Goal: Task Accomplishment & Management: Use online tool/utility

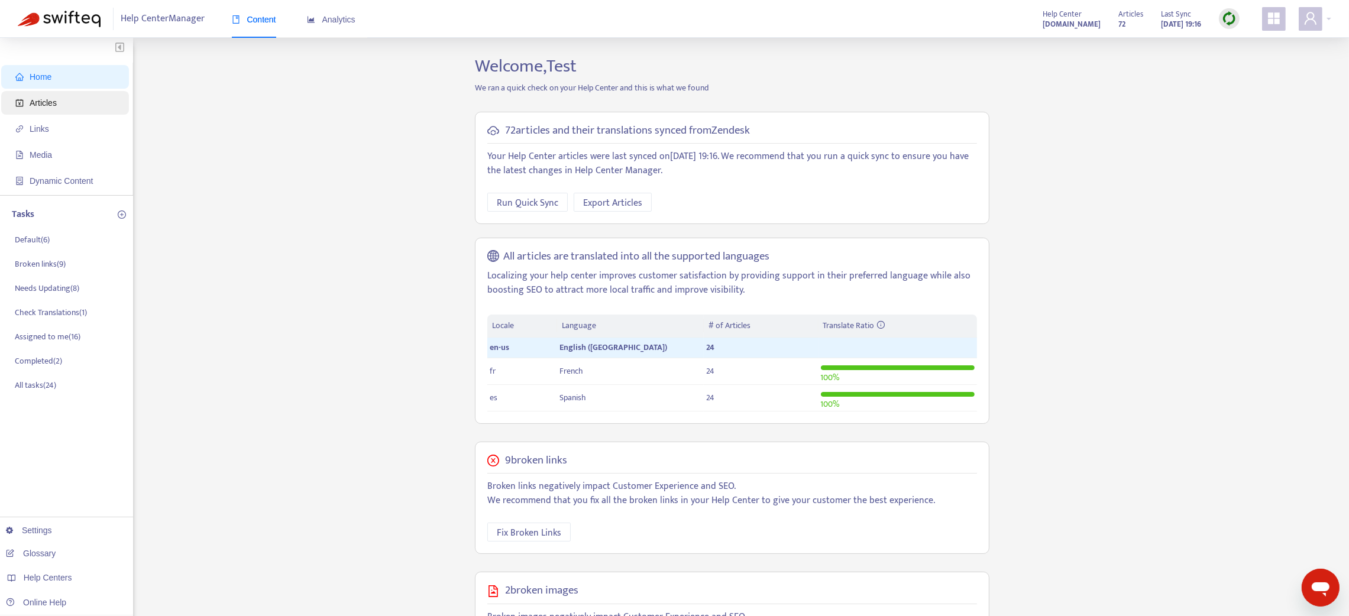
click at [41, 105] on span "Articles" at bounding box center [43, 102] width 27 height 9
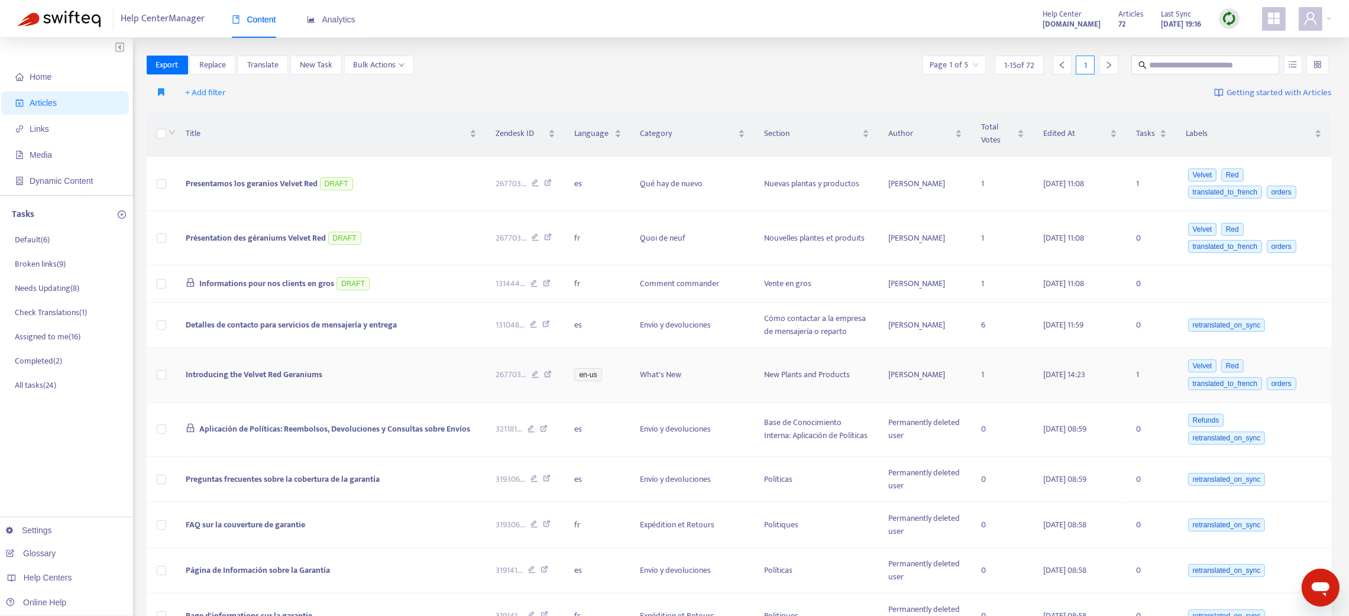
click at [425, 378] on td "Introducing the Velvet Red Geraniums" at bounding box center [331, 375] width 310 height 54
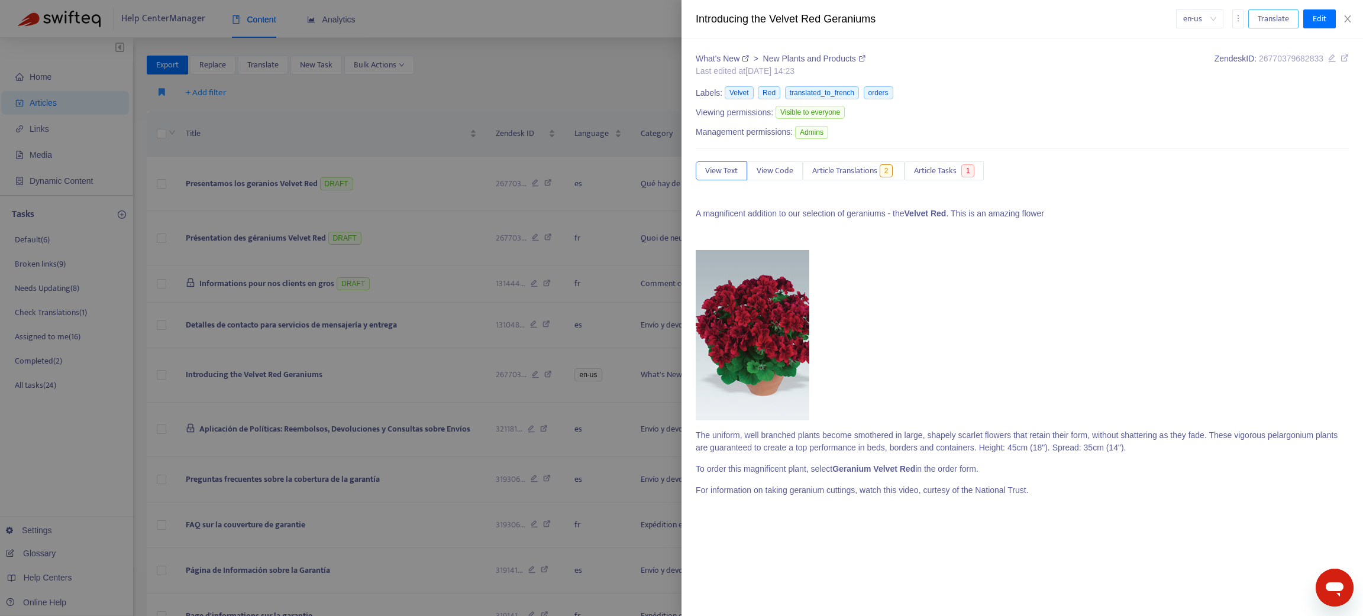
click at [1285, 12] on span "Translate" at bounding box center [1272, 18] width 31 height 13
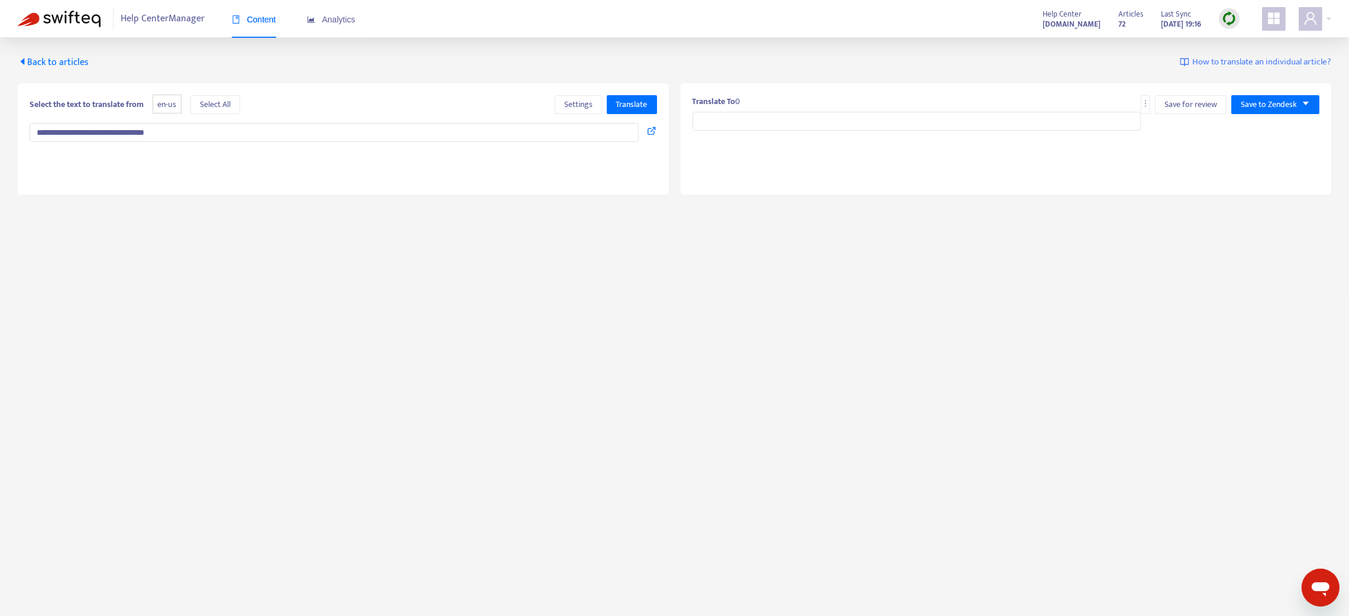
type input "**********"
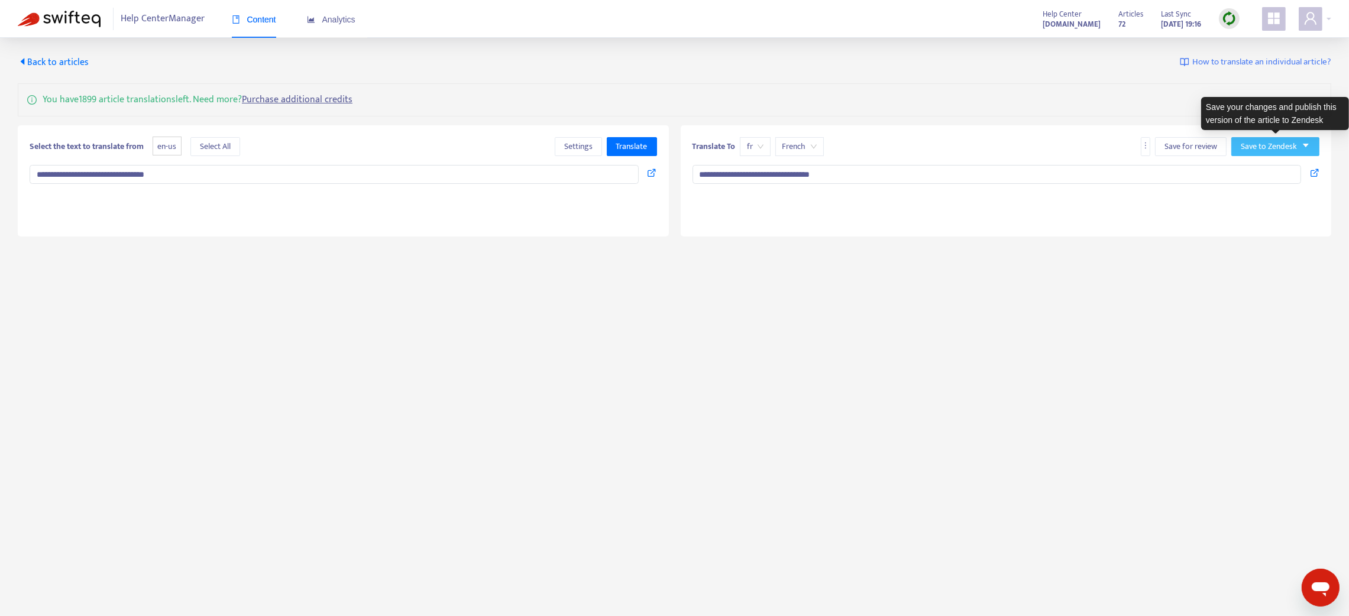
click at [1302, 147] on icon "caret-down" at bounding box center [1306, 145] width 8 height 8
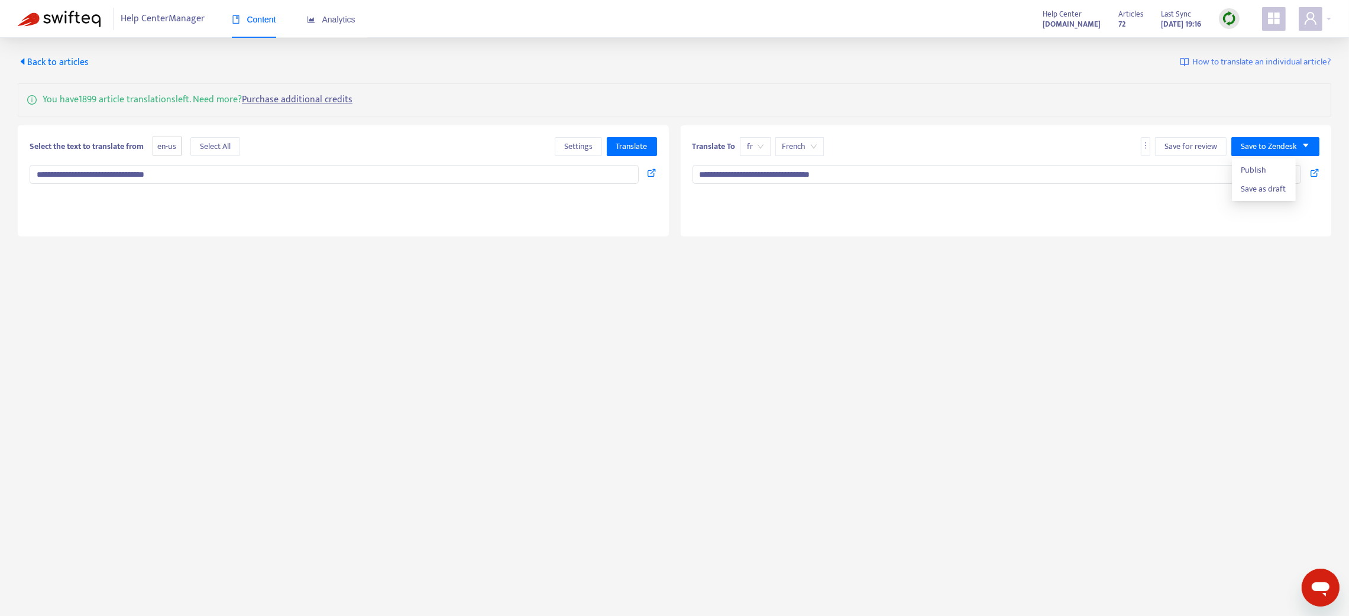
click at [34, 63] on span "Back to articles" at bounding box center [53, 62] width 71 height 16
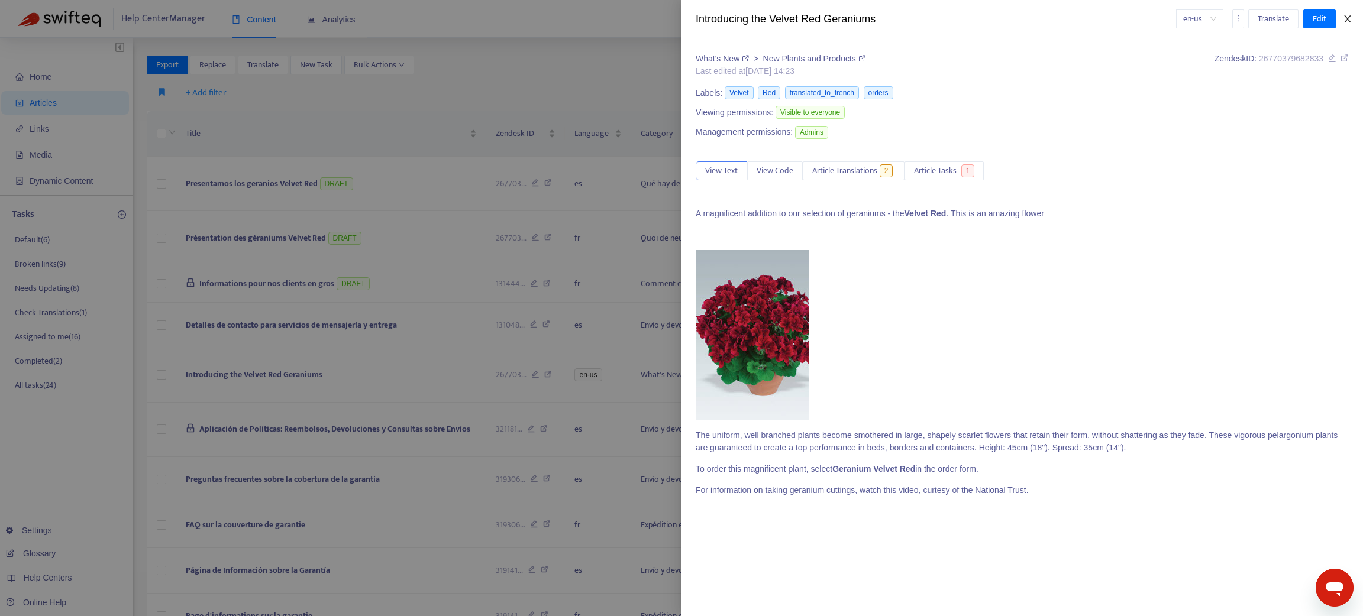
click at [1348, 19] on icon "close" at bounding box center [1346, 18] width 9 height 9
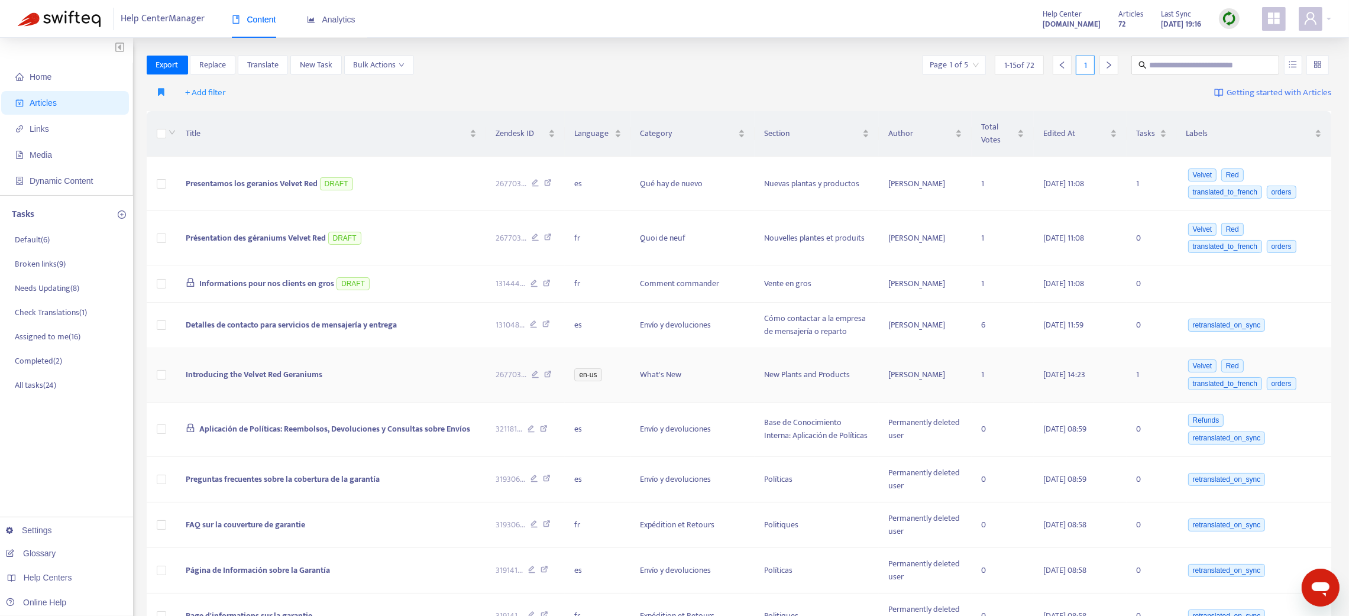
click at [547, 377] on icon at bounding box center [548, 376] width 8 height 11
click at [1327, 24] on div at bounding box center [1315, 19] width 33 height 24
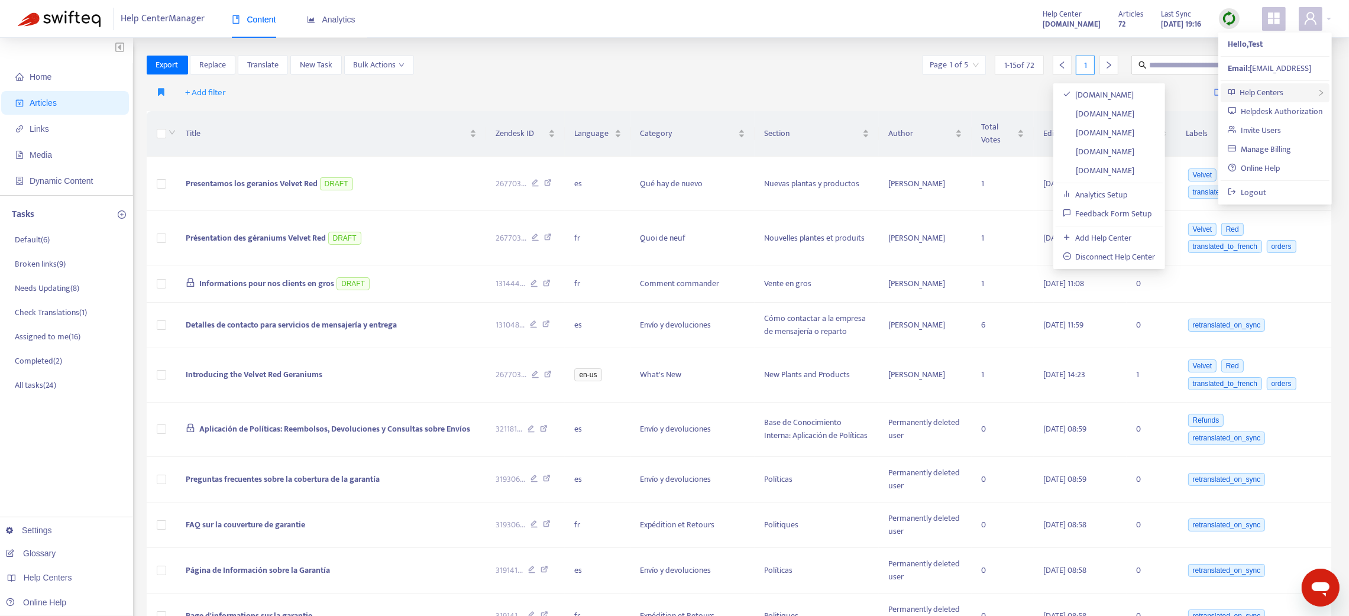
click at [1259, 90] on span "Help Centers" at bounding box center [1262, 93] width 44 height 14
click at [1087, 137] on link "swifteq-test-hc.zendesk.com" at bounding box center [1099, 133] width 72 height 14
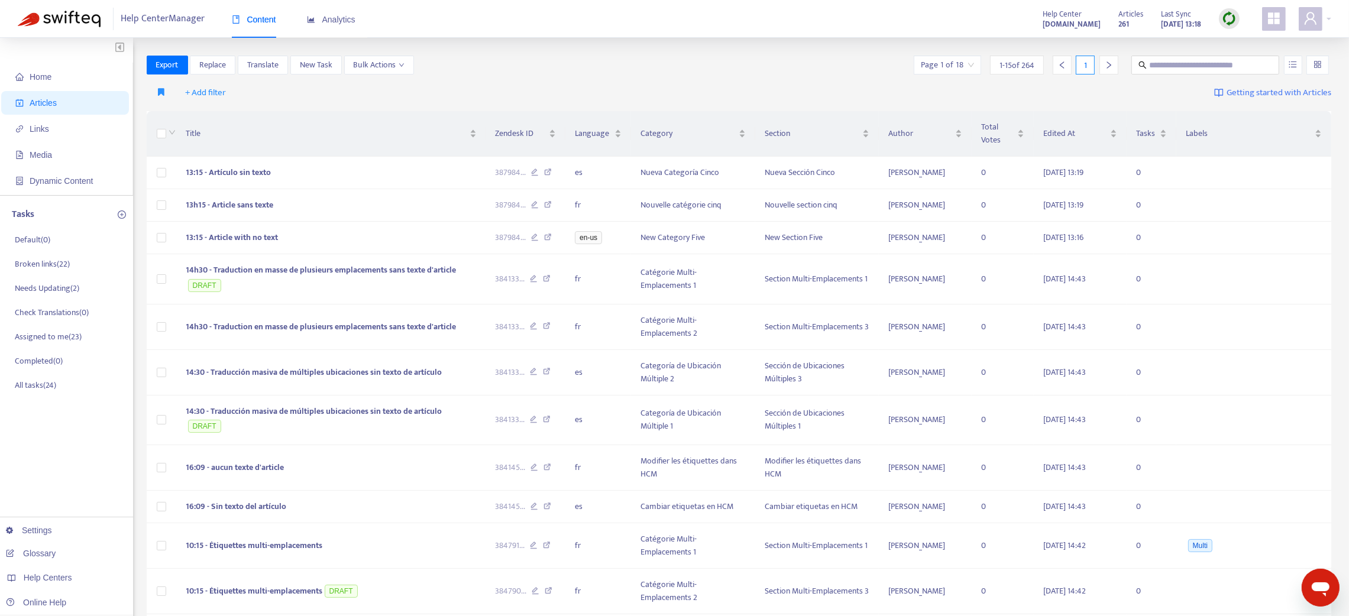
click at [1234, 14] on img at bounding box center [1229, 18] width 15 height 15
click at [1250, 45] on link "Quick Sync" at bounding box center [1253, 43] width 50 height 14
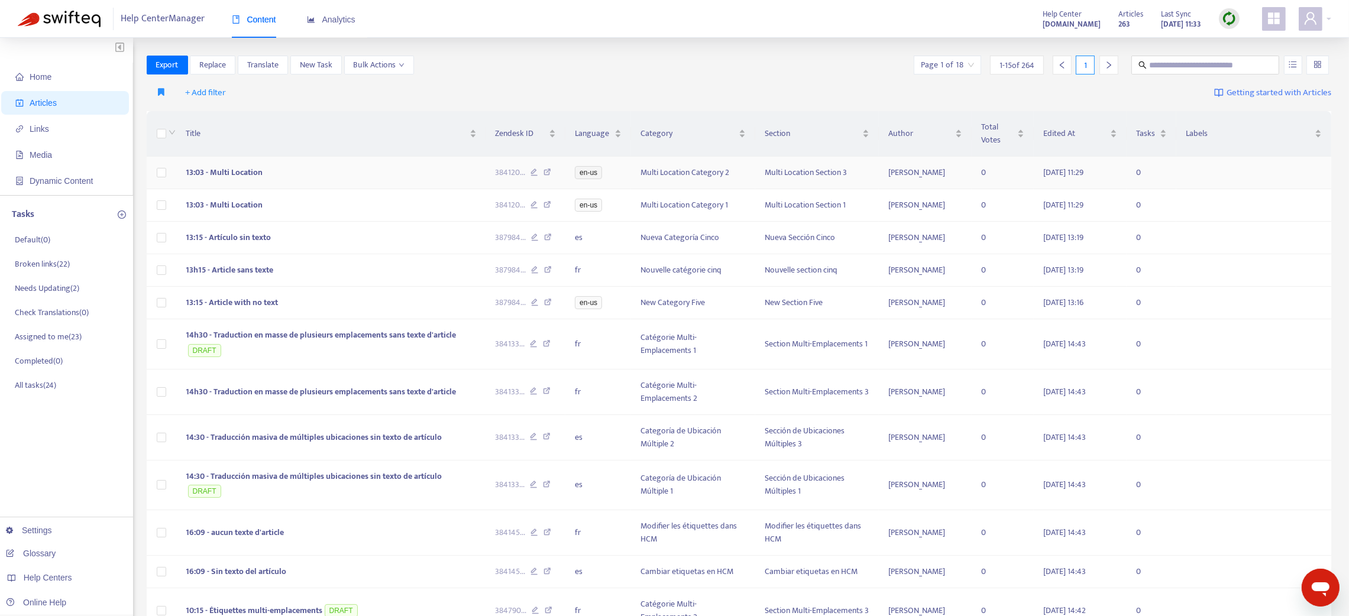
click at [219, 167] on span "13:03 - Multi Location" at bounding box center [224, 173] width 77 height 14
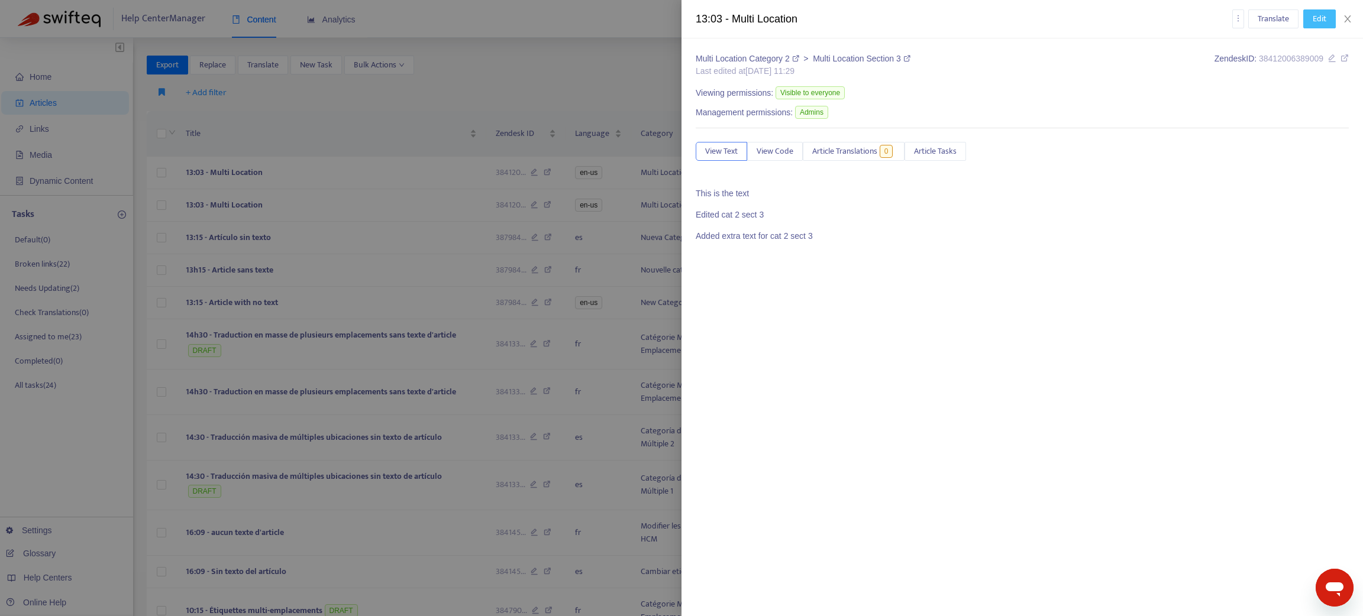
click at [1321, 16] on span "Edit" at bounding box center [1319, 18] width 14 height 13
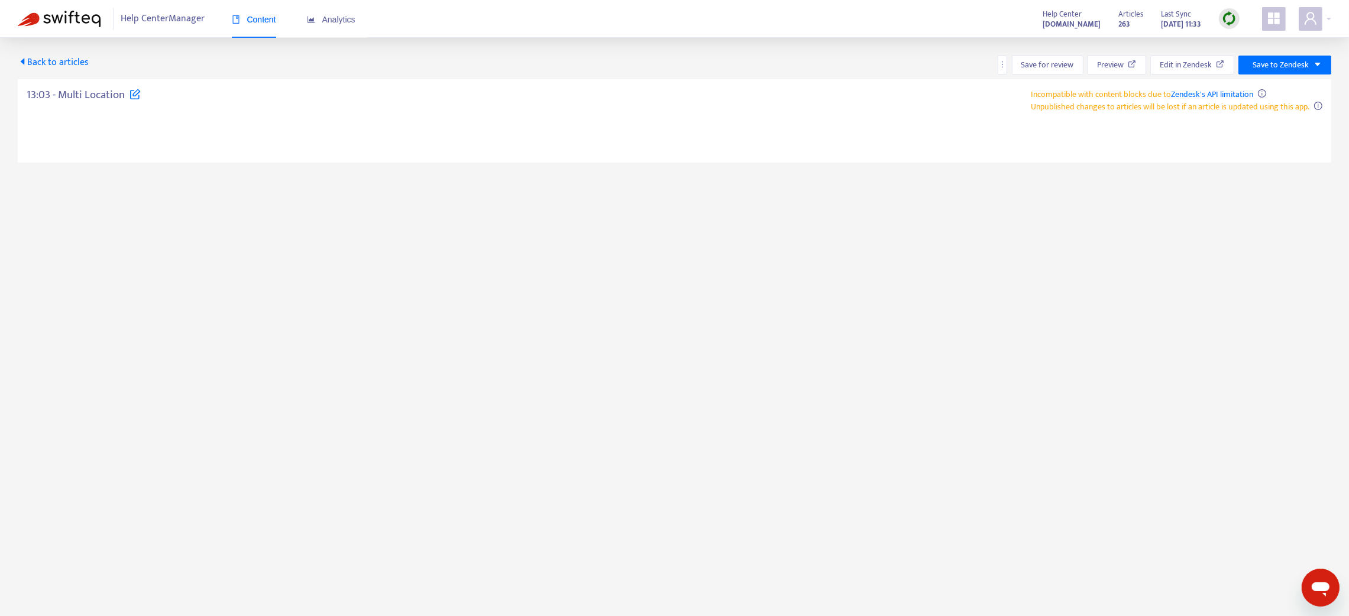
click at [65, 66] on span "Back to articles" at bounding box center [53, 62] width 71 height 16
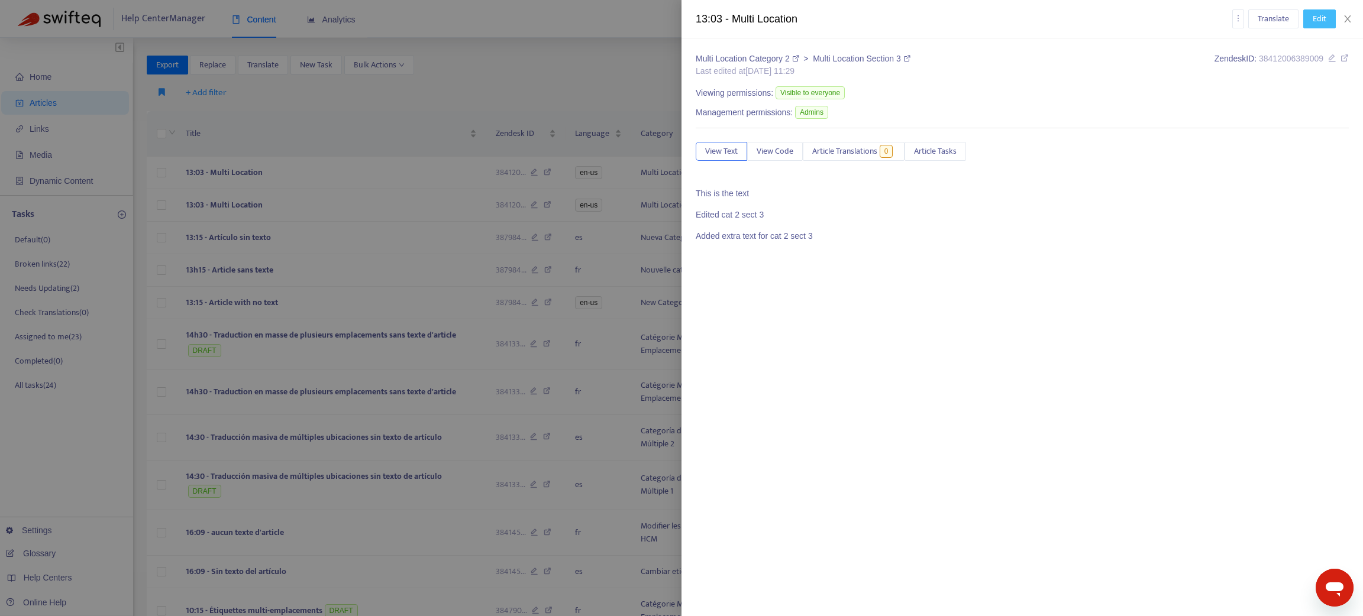
click at [1330, 12] on button "Edit" at bounding box center [1319, 18] width 33 height 19
drag, startPoint x: 1346, startPoint y: 18, endPoint x: 1268, endPoint y: 40, distance: 81.2
click at [1345, 17] on icon "close" at bounding box center [1347, 18] width 7 height 7
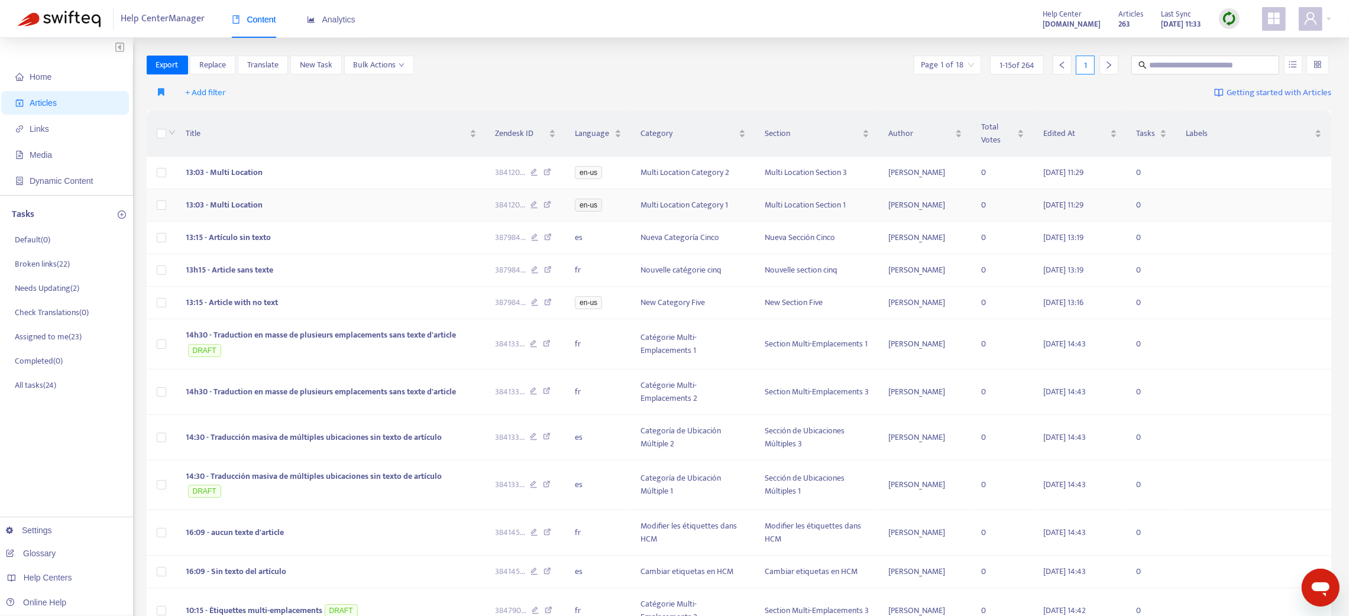
click at [262, 203] on td "13:03 - Multi Location" at bounding box center [331, 205] width 310 height 33
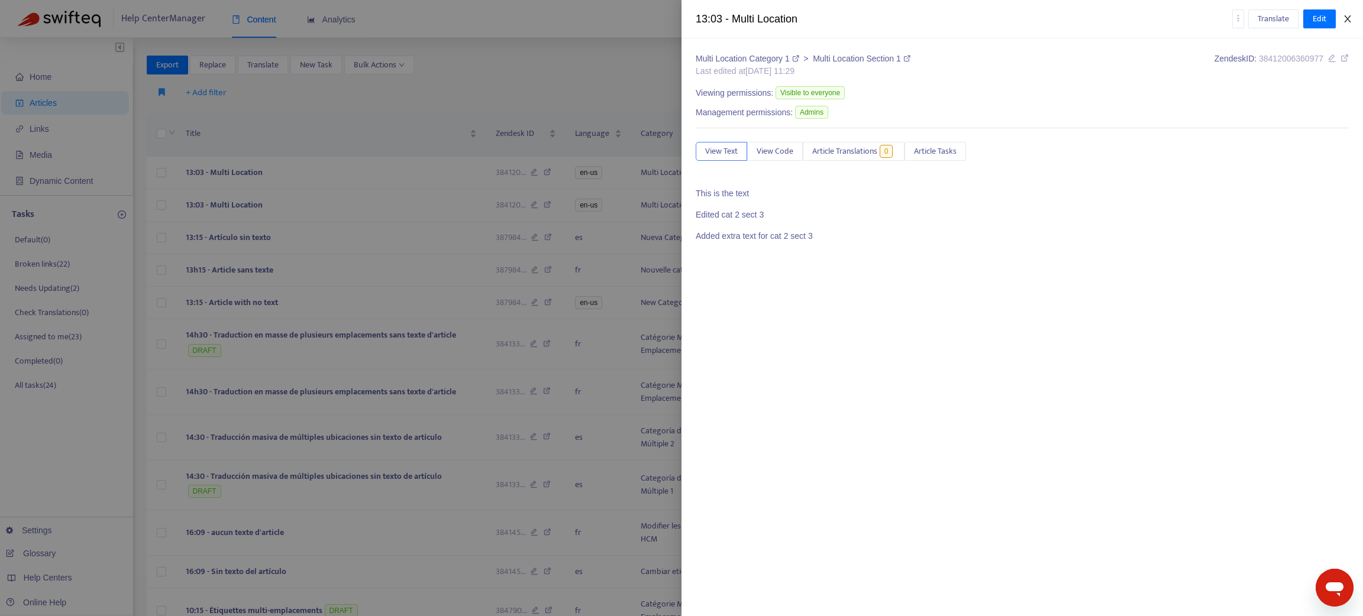
click at [1351, 15] on button "Close" at bounding box center [1347, 19] width 17 height 11
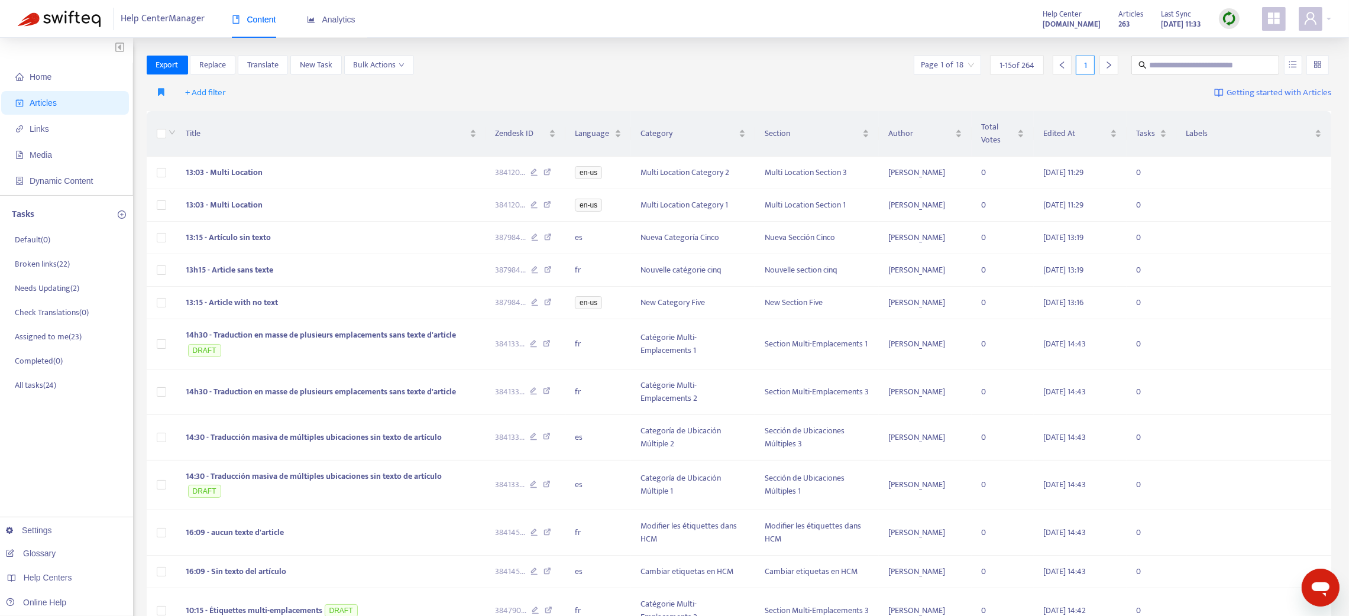
click at [1232, 20] on img at bounding box center [1229, 18] width 15 height 15
click at [1257, 66] on link "Full Sync" at bounding box center [1249, 62] width 43 height 14
drag, startPoint x: 1240, startPoint y: 10, endPoint x: 1229, endPoint y: 21, distance: 15.5
click at [1240, 11] on div "Articles 263 Last Sync Sep 8, 2025 11:35" at bounding box center [1178, 19] width 139 height 24
click at [1229, 21] on img at bounding box center [1229, 18] width 15 height 15
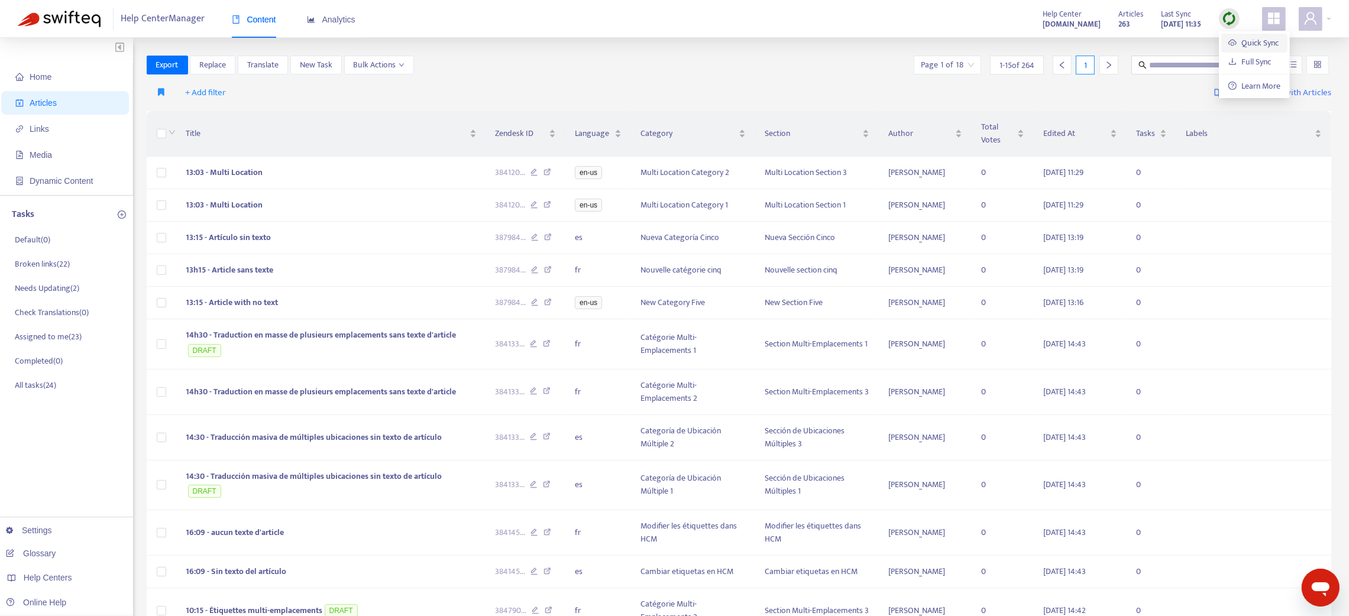
click at [1239, 41] on link "Quick Sync" at bounding box center [1253, 43] width 50 height 14
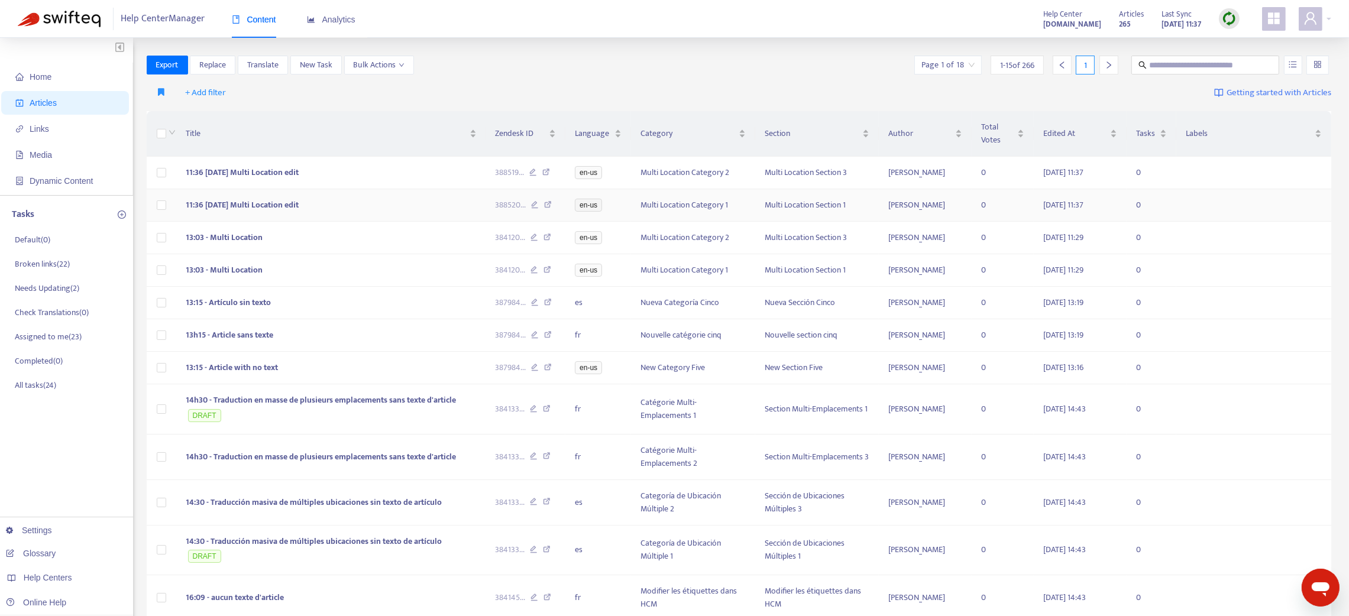
click at [219, 208] on span "11:36 - 8 Sep Multi Location edit" at bounding box center [242, 205] width 113 height 14
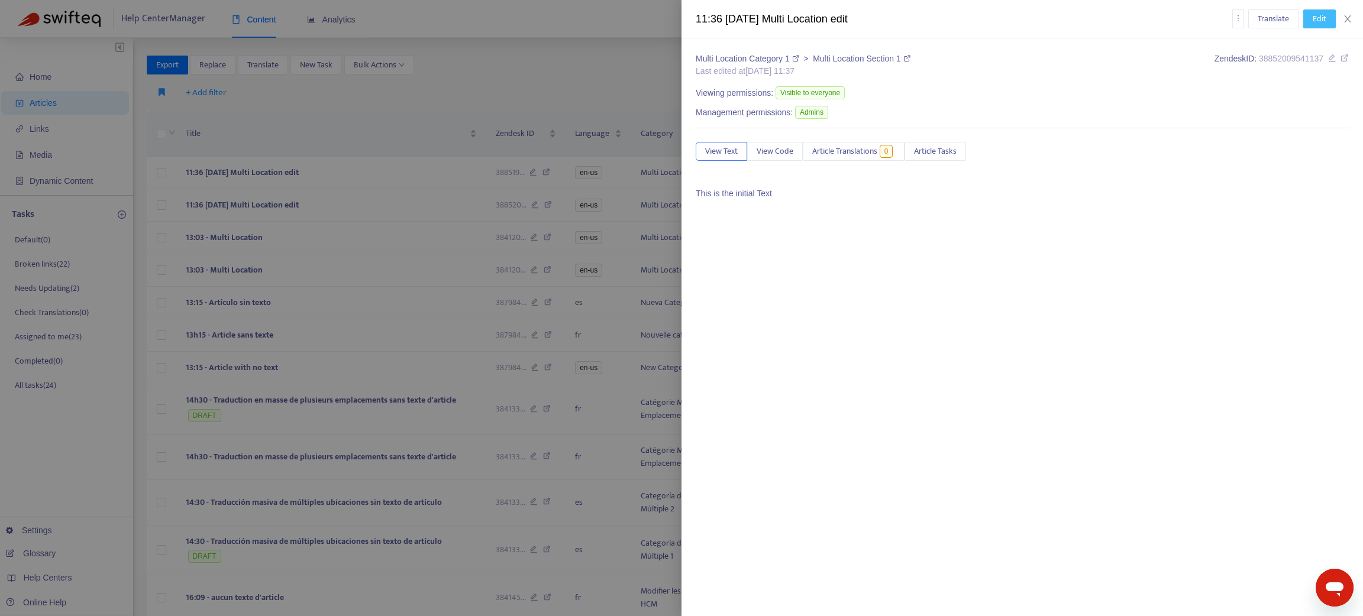
click at [1318, 21] on span "Edit" at bounding box center [1319, 18] width 14 height 13
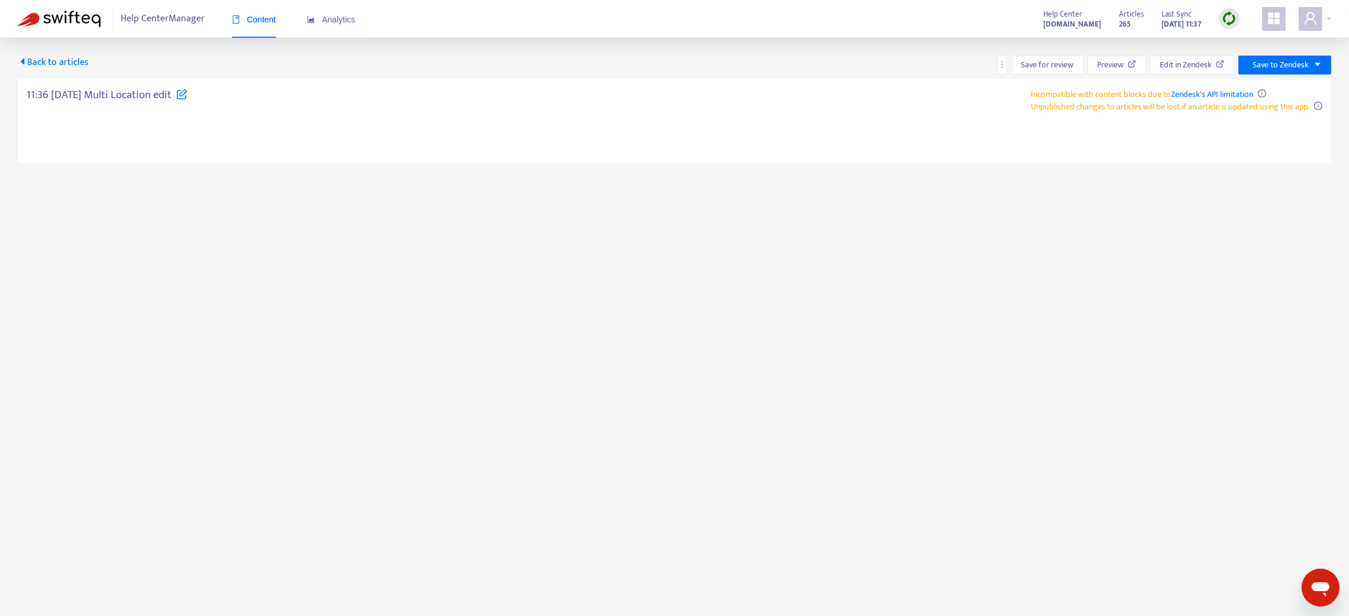
click at [146, 184] on main "Back to articles Save for review Preview Edit in Zendesk Save to Zendesk 11:36 …" at bounding box center [674, 346] width 1349 height 616
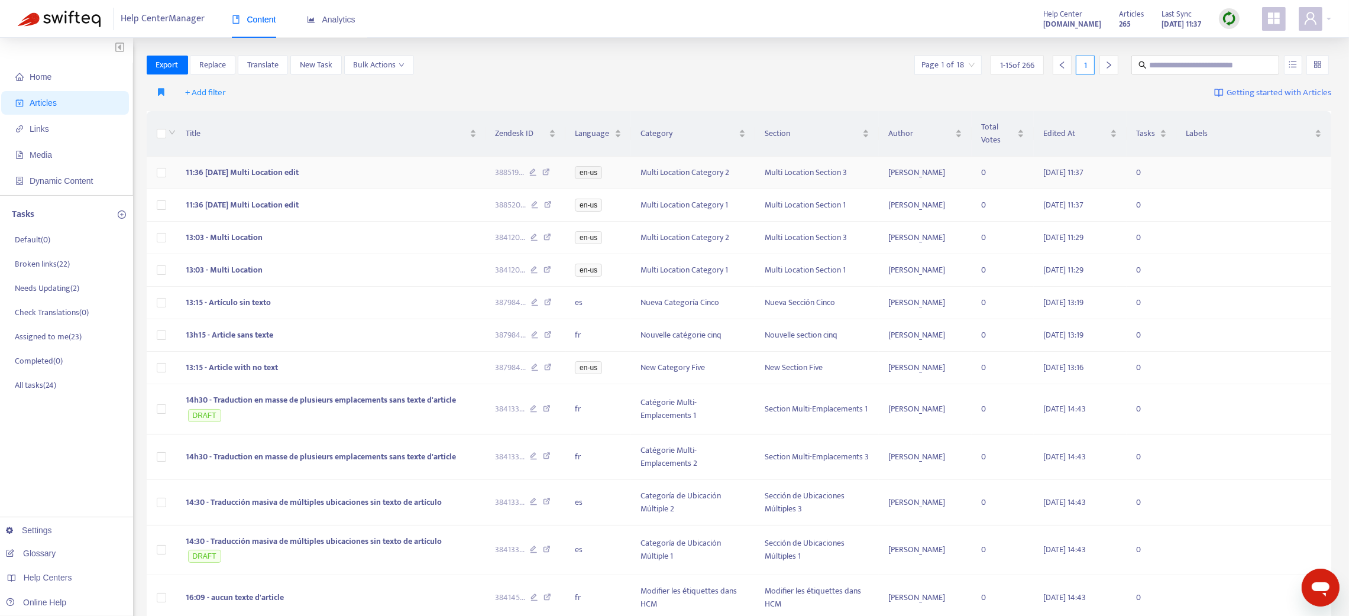
click at [197, 172] on span "11:36 - 8 Sep Multi Location edit" at bounding box center [242, 173] width 113 height 14
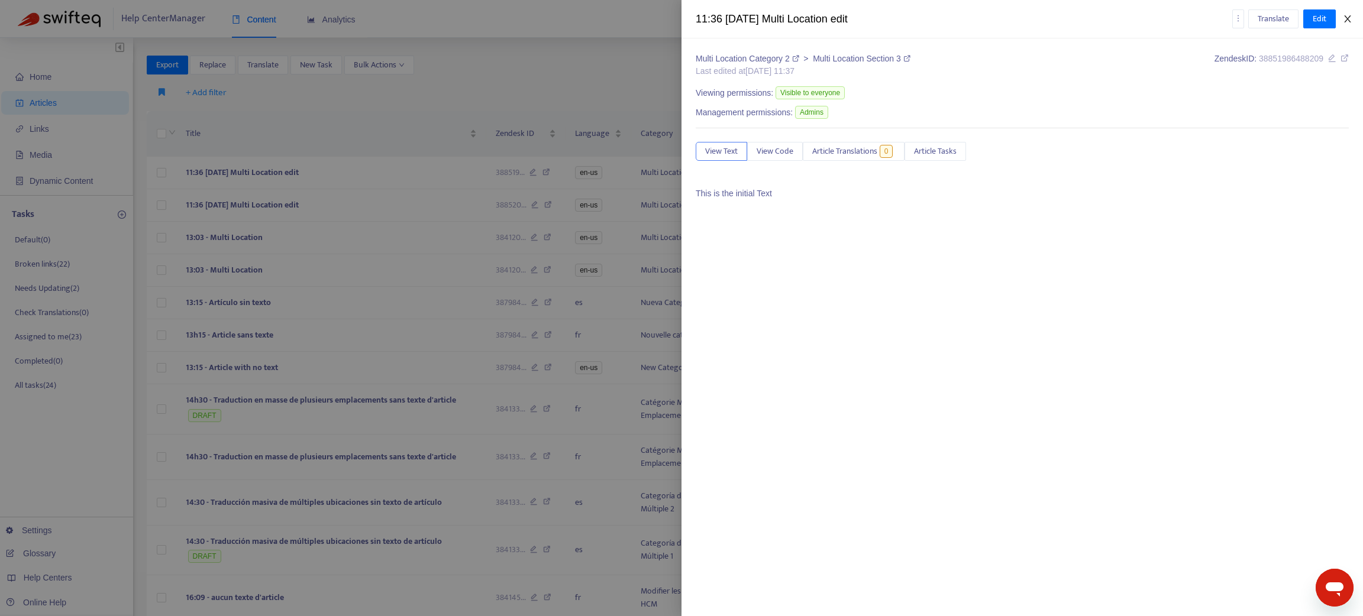
drag, startPoint x: 1353, startPoint y: 21, endPoint x: 1036, endPoint y: 95, distance: 325.5
click at [1351, 20] on button "Close" at bounding box center [1347, 19] width 17 height 11
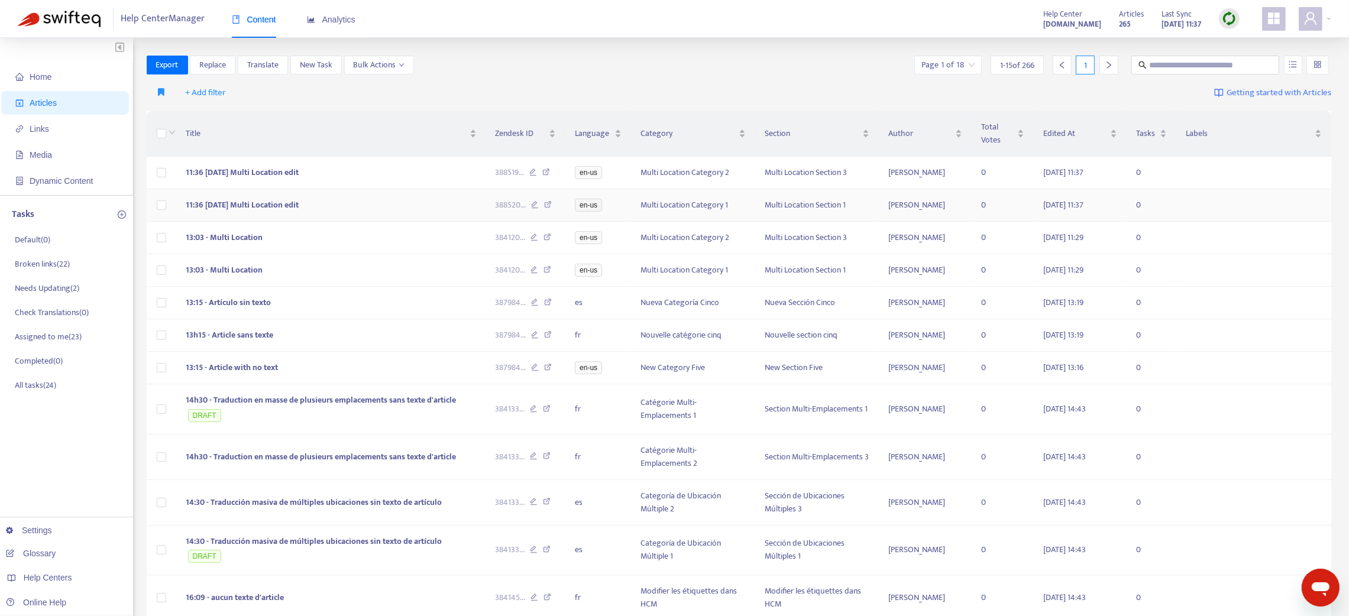
click at [295, 201] on span "11:36 - 8 Sep Multi Location edit" at bounding box center [242, 205] width 113 height 14
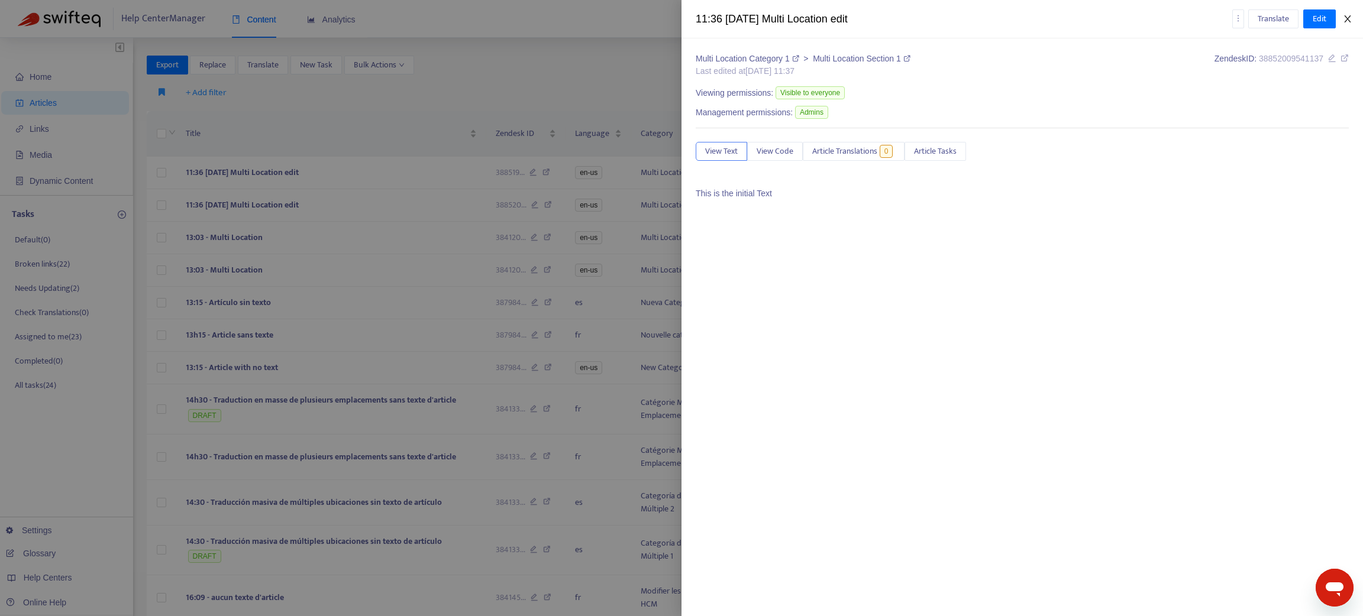
click at [1347, 14] on icon "close" at bounding box center [1346, 18] width 9 height 9
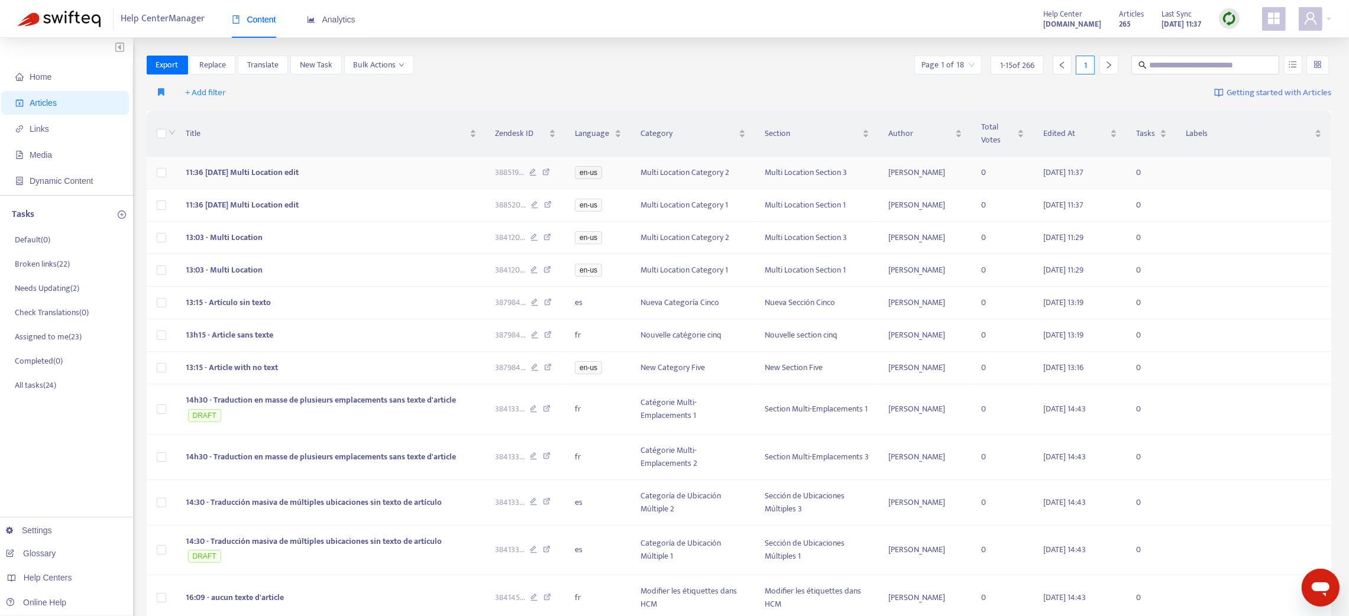
click at [262, 173] on span "11:36 - 8 Sep Multi Location edit" at bounding box center [242, 173] width 113 height 14
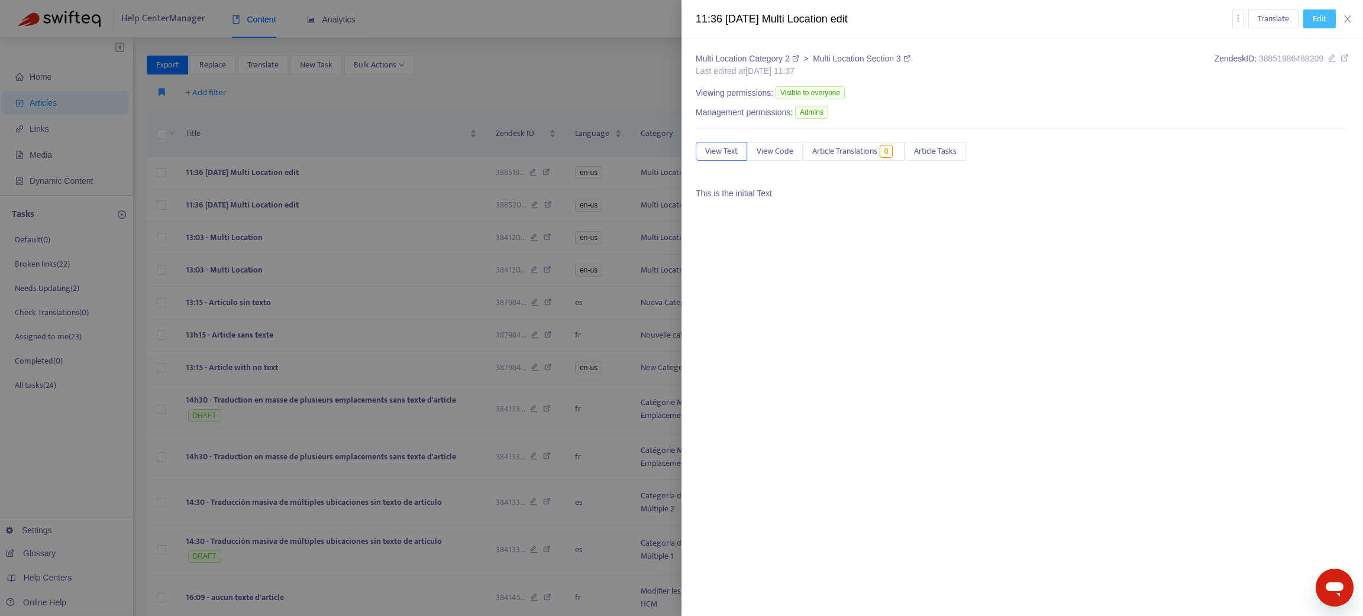
click at [1315, 19] on span "Edit" at bounding box center [1319, 18] width 14 height 13
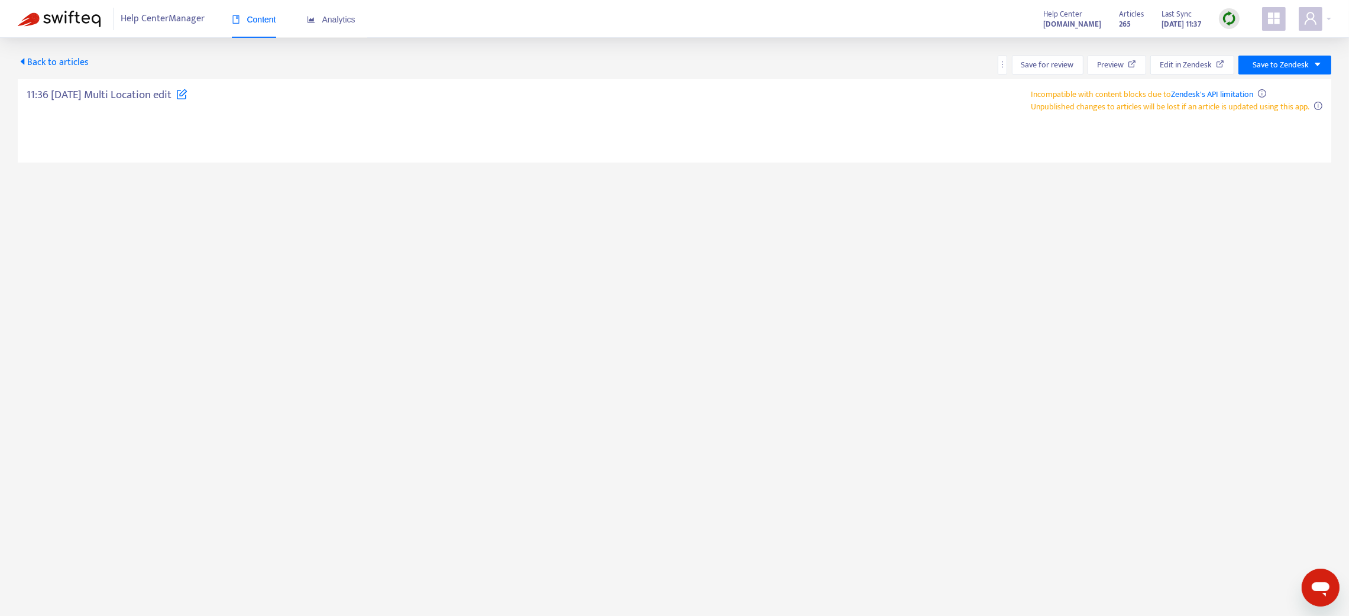
click at [26, 63] on icon "caret-left" at bounding box center [22, 61] width 9 height 9
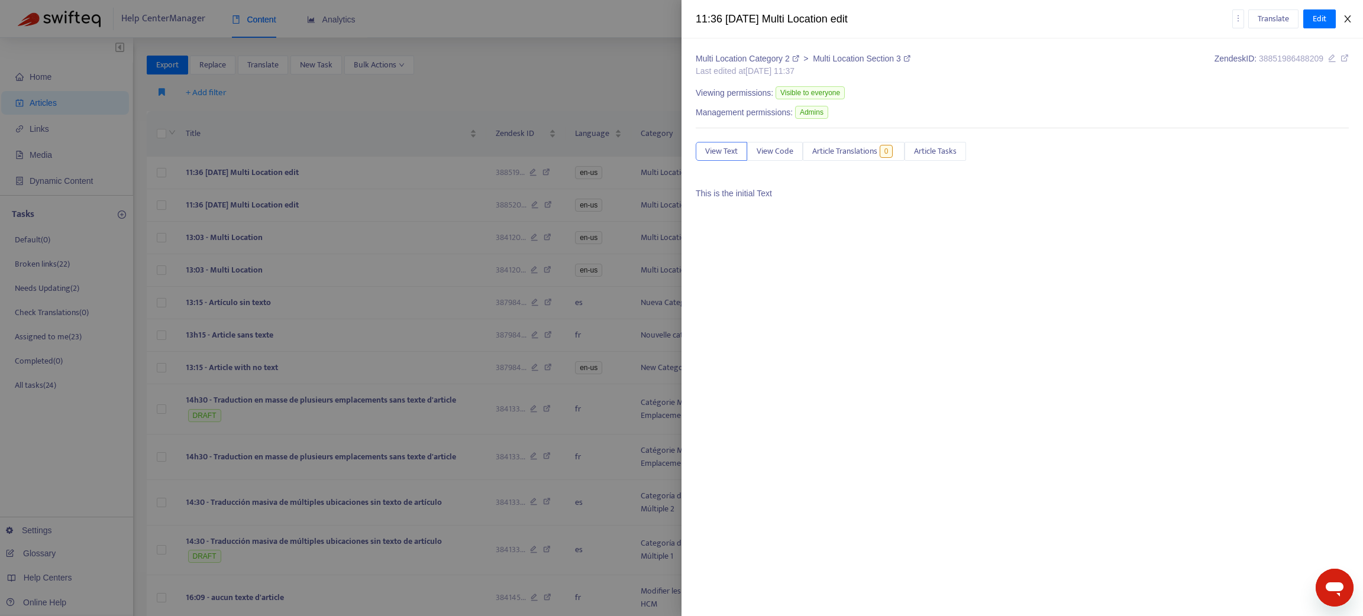
drag, startPoint x: 1349, startPoint y: 19, endPoint x: 1287, endPoint y: 67, distance: 78.4
click at [1349, 24] on div "11:36 - 8 Sep Multi Location edit Translate Edit" at bounding box center [1021, 19] width 681 height 38
click at [1349, 20] on icon "close" at bounding box center [1346, 18] width 9 height 9
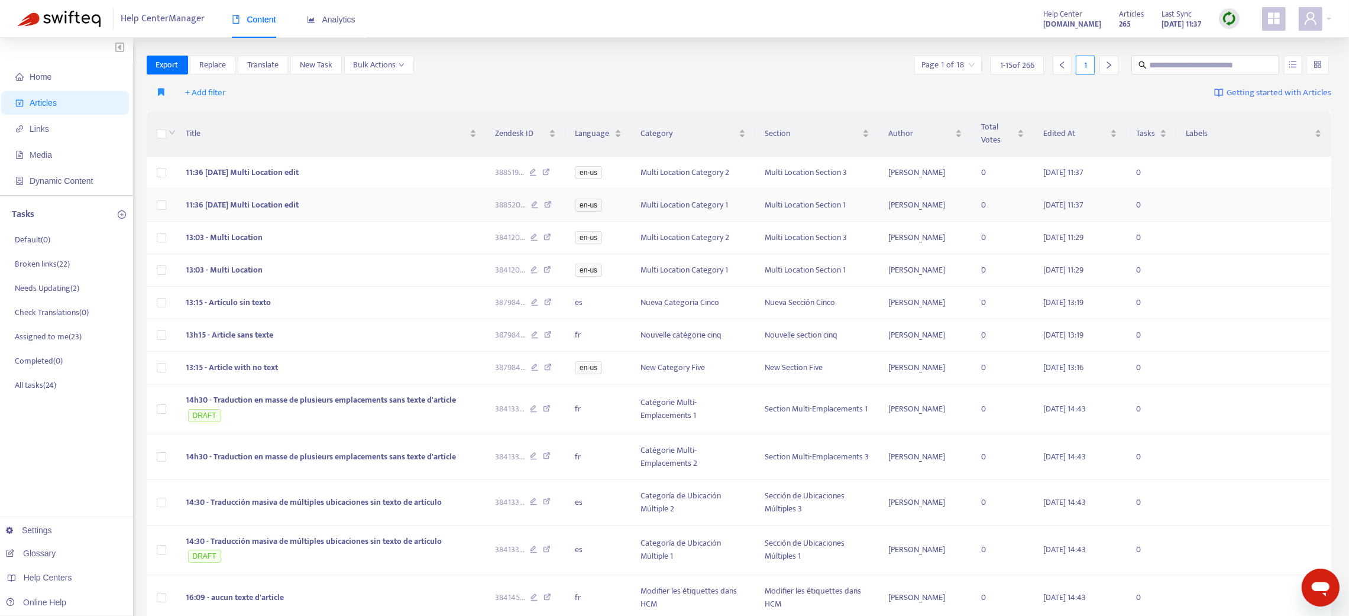
click at [347, 200] on td "11:36 - 8 Sep Multi Location edit" at bounding box center [331, 205] width 310 height 33
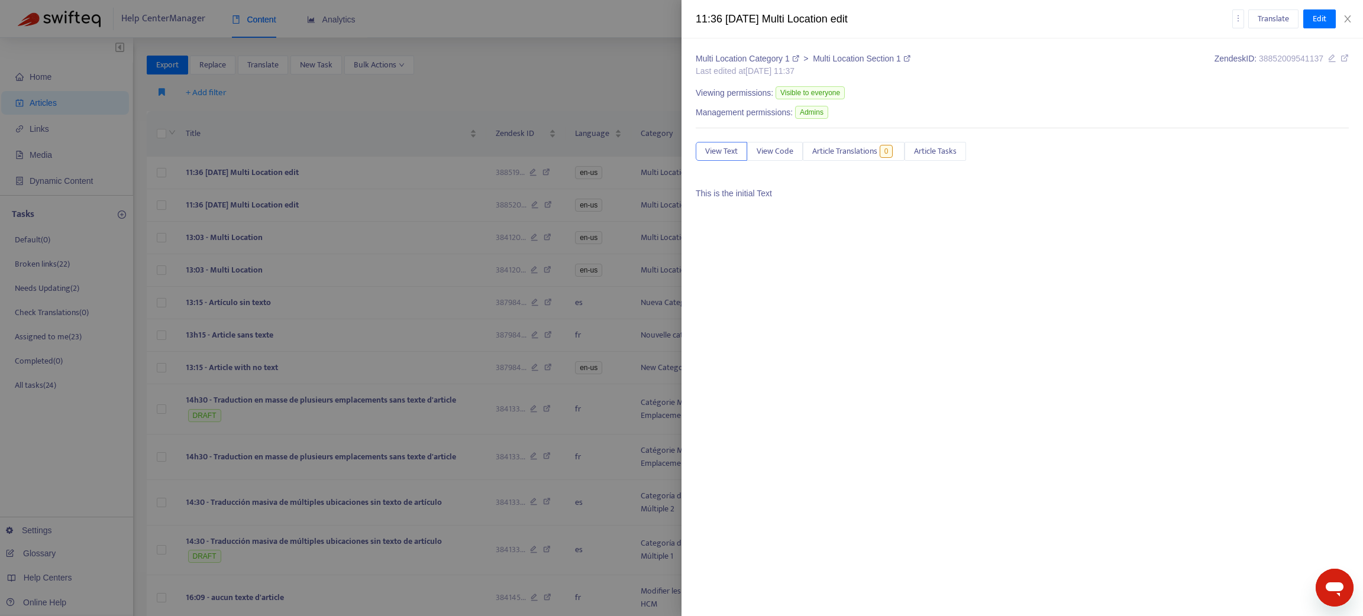
click at [336, 177] on div at bounding box center [681, 308] width 1363 height 616
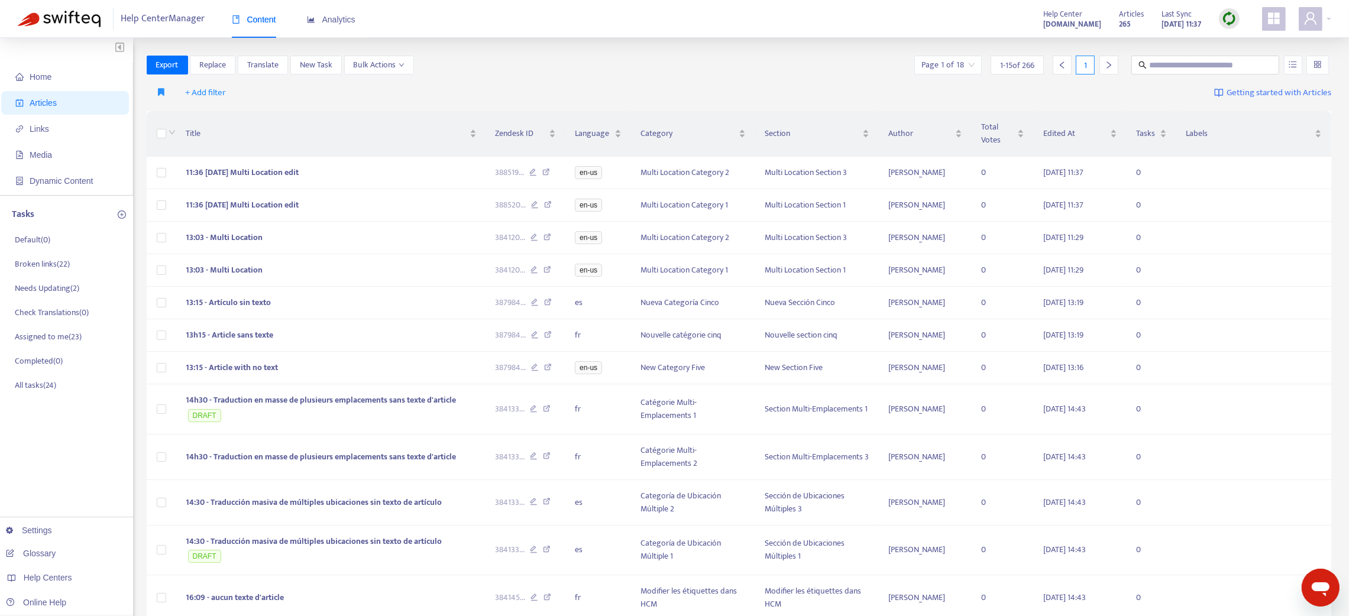
click at [336, 177] on td "11:36 - 8 Sep Multi Location edit" at bounding box center [331, 173] width 310 height 33
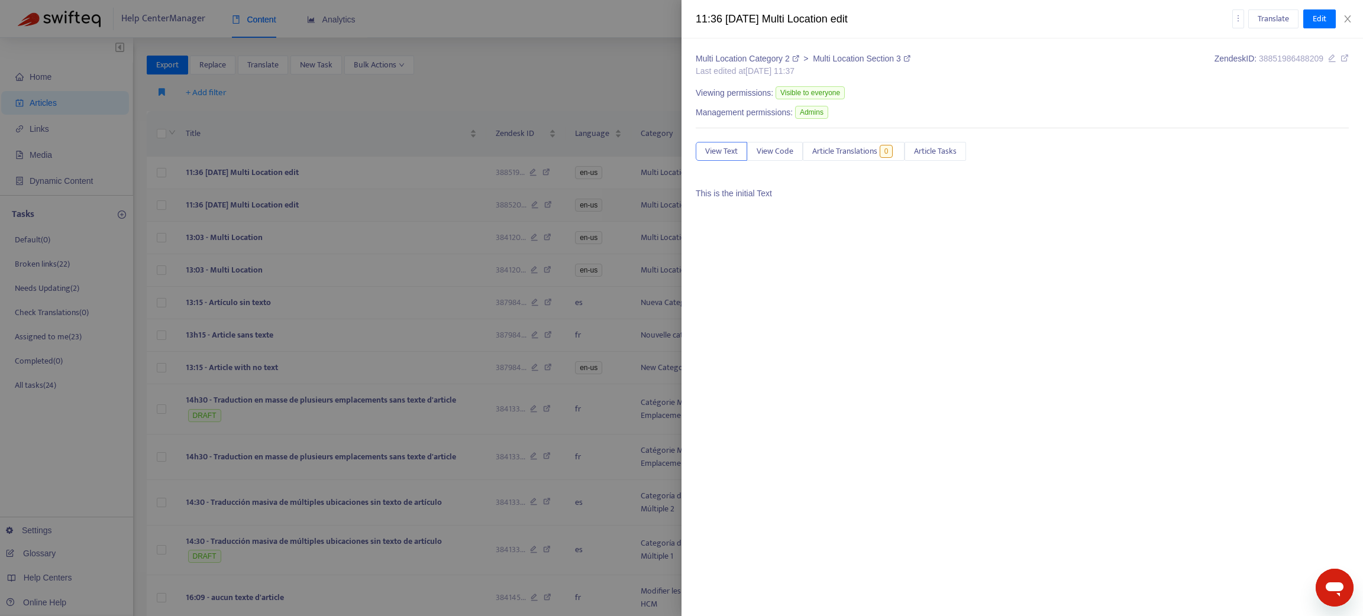
click at [371, 204] on div at bounding box center [681, 308] width 1363 height 616
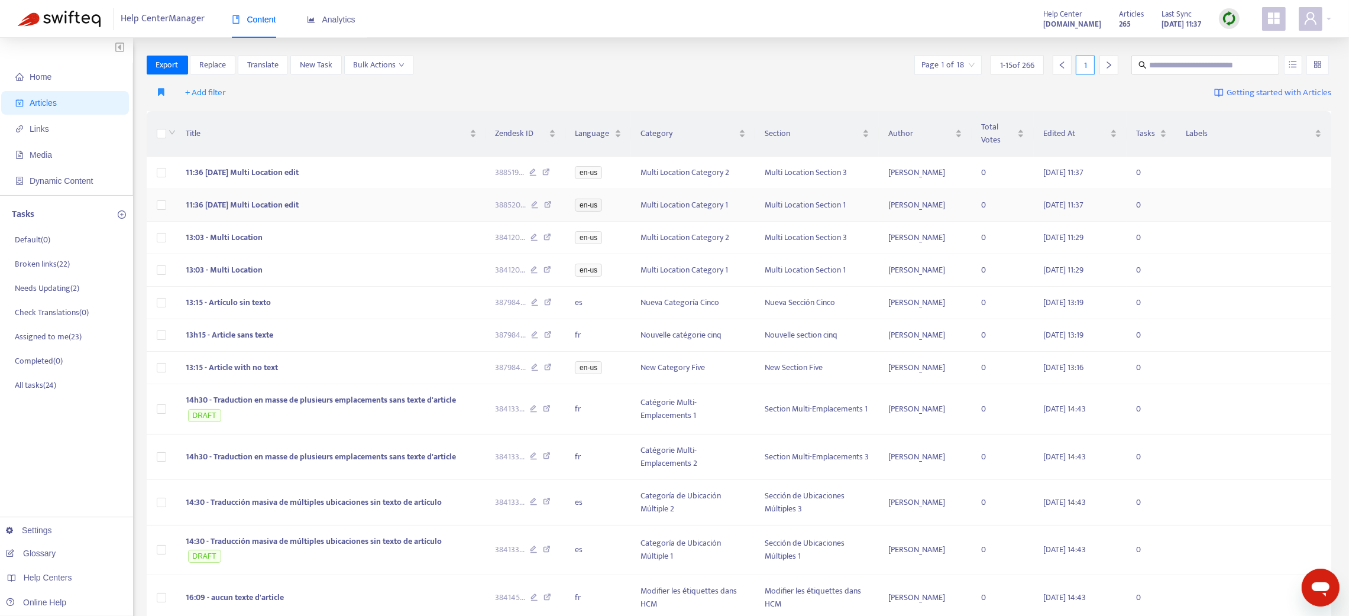
click at [371, 204] on td "11:36 - 8 Sep Multi Location edit" at bounding box center [331, 205] width 310 height 33
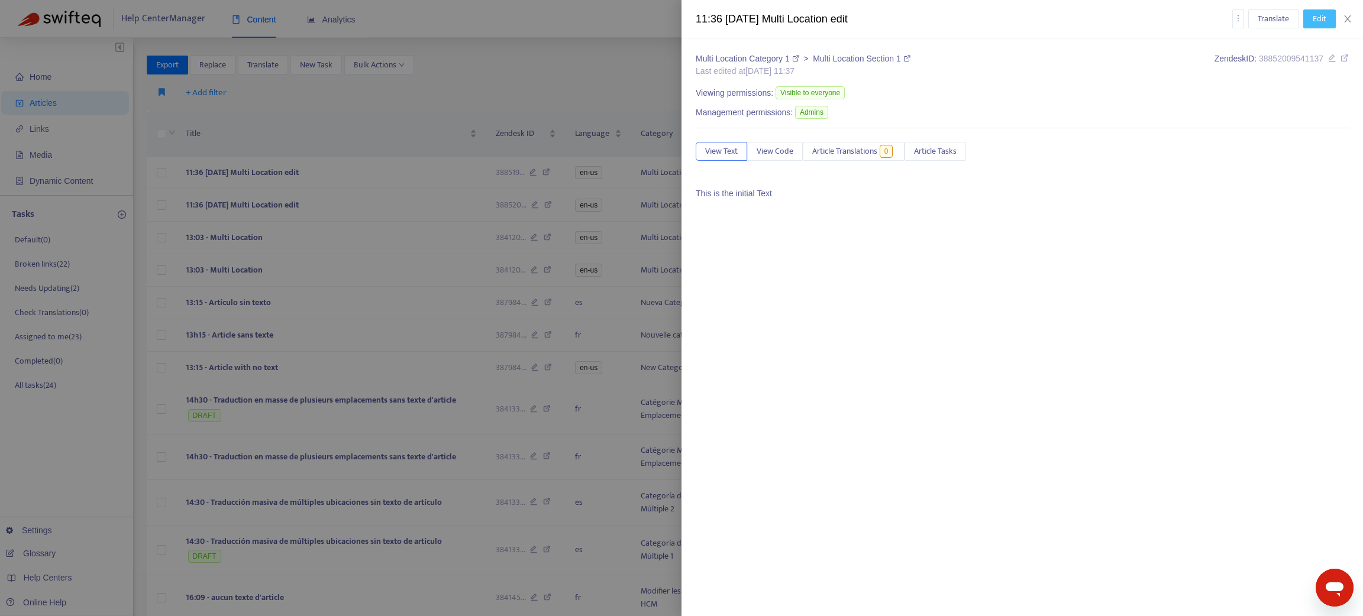
click at [1323, 13] on span "Edit" at bounding box center [1319, 18] width 14 height 13
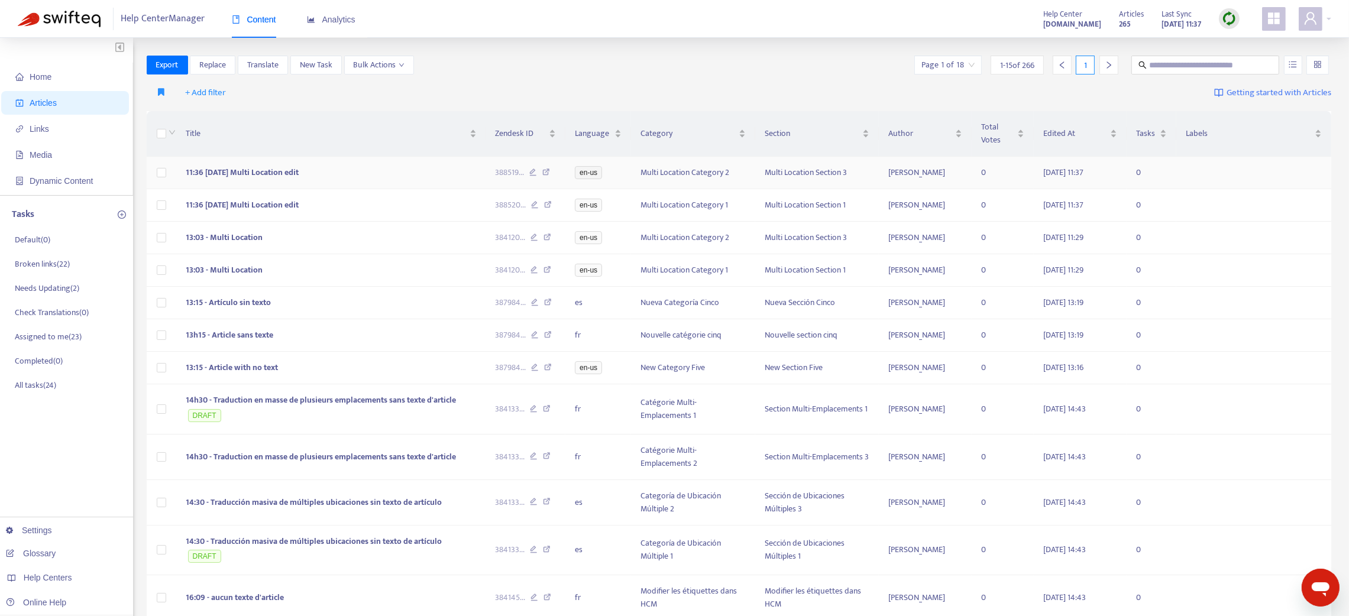
click at [328, 180] on td "11:36 - 8 Sep Multi Location edit" at bounding box center [331, 173] width 310 height 33
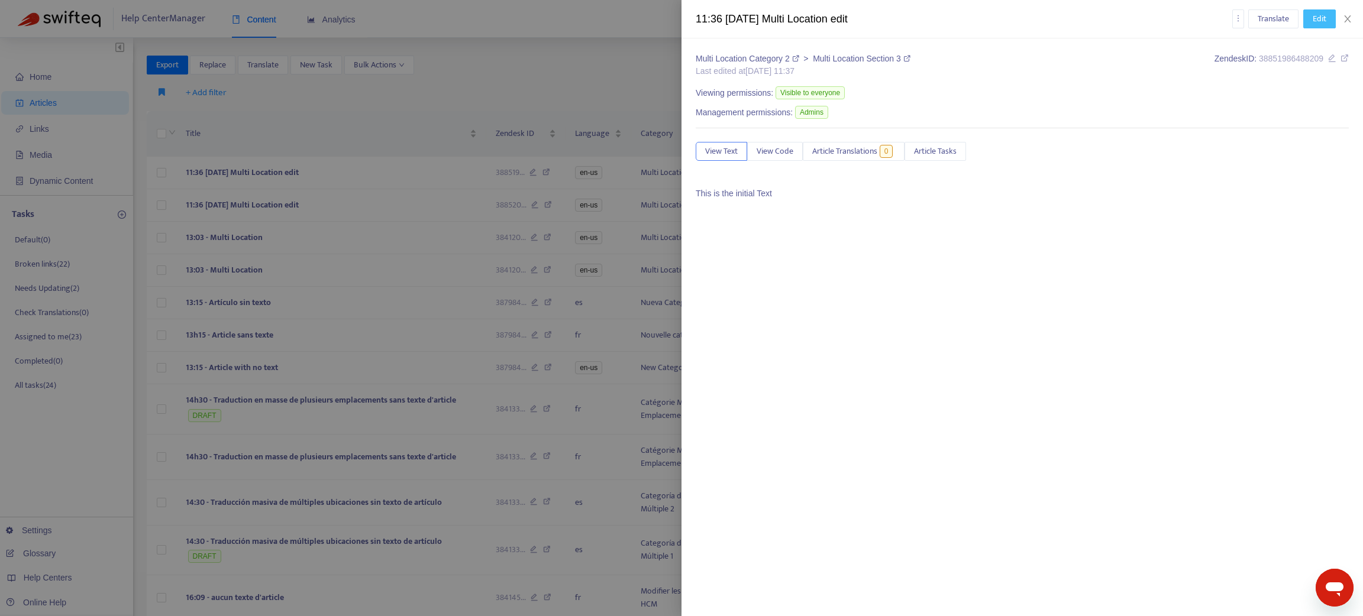
click at [1312, 20] on span "Edit" at bounding box center [1319, 18] width 14 height 13
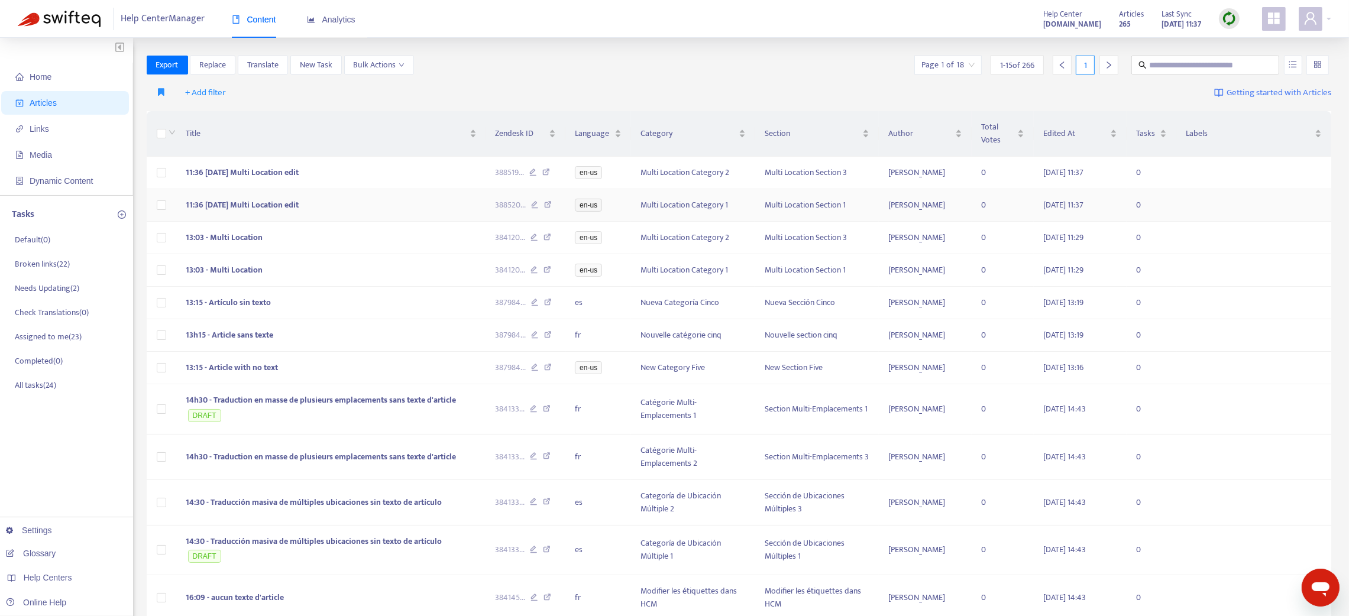
click at [313, 211] on td "11:36 - 8 Sep Multi Location edit" at bounding box center [331, 205] width 310 height 33
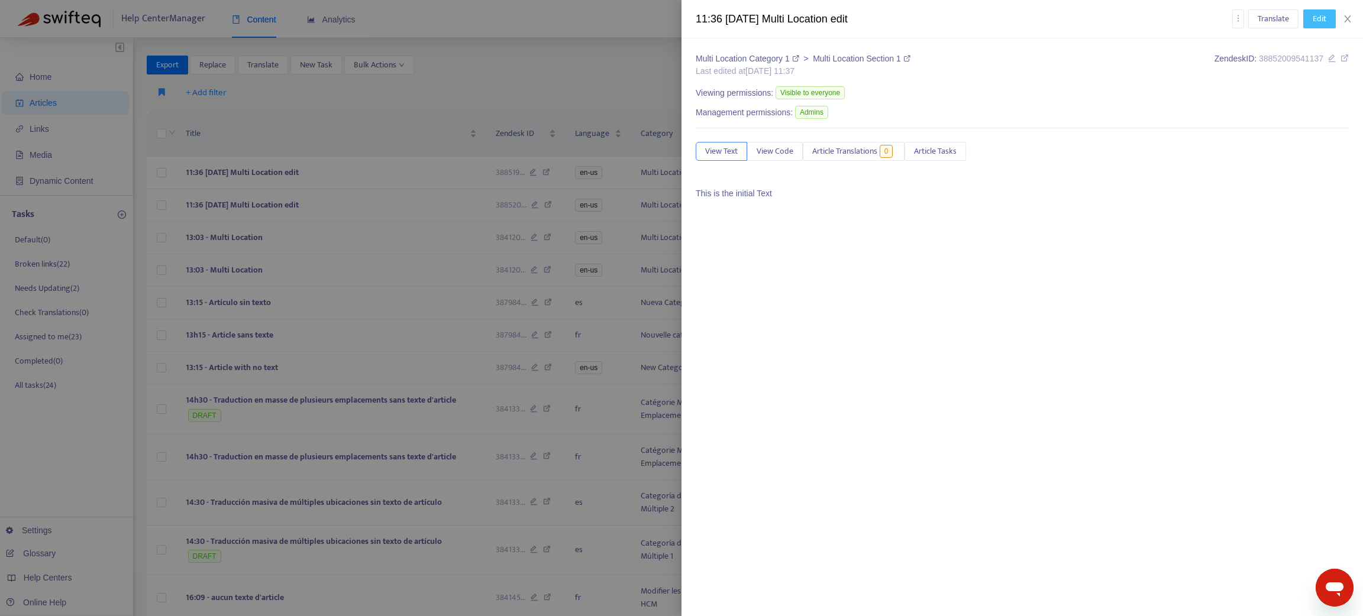
click at [1316, 21] on span "Edit" at bounding box center [1319, 18] width 14 height 13
